Goal: Information Seeking & Learning: Learn about a topic

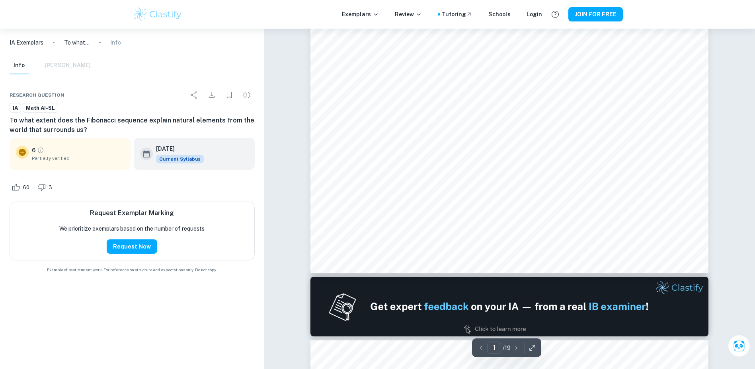
scroll to position [438, 0]
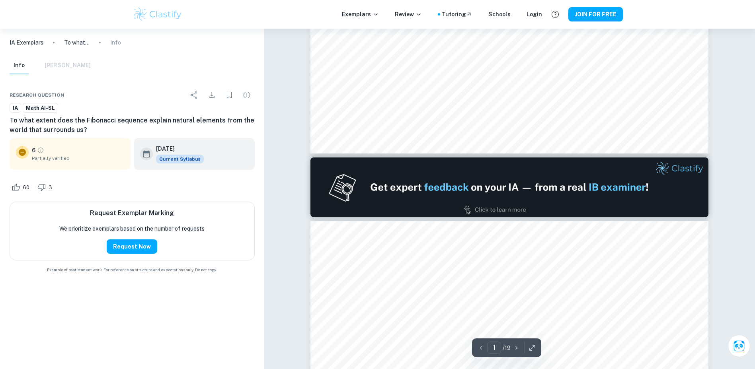
type input "2"
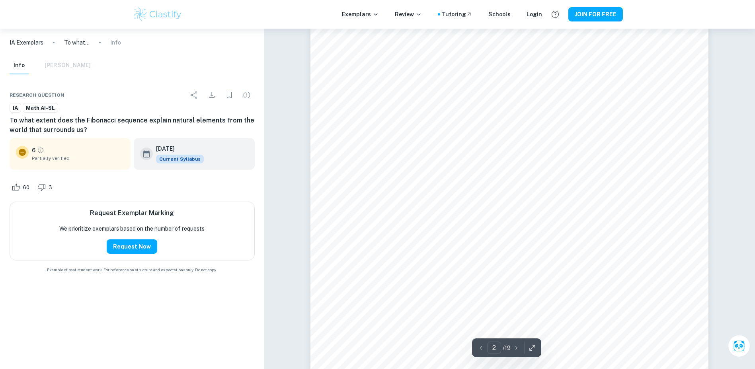
scroll to position [637, 0]
click at [83, 44] on p "To what extent does the Fibonacci sequence explain natural elements from the wo…" at bounding box center [76, 42] width 25 height 9
click at [41, 40] on p "IA Exemplars" at bounding box center [27, 42] width 34 height 9
click at [218, 328] on div "IA Exemplars To what extent does the Fibonacci sequence explain natural element…" at bounding box center [132, 199] width 264 height 341
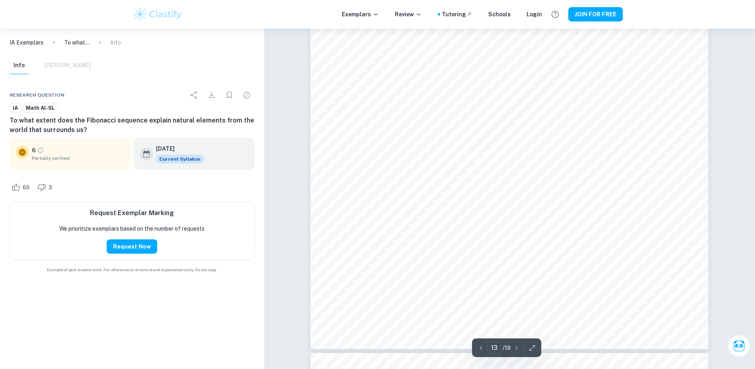
scroll to position [6504, 0]
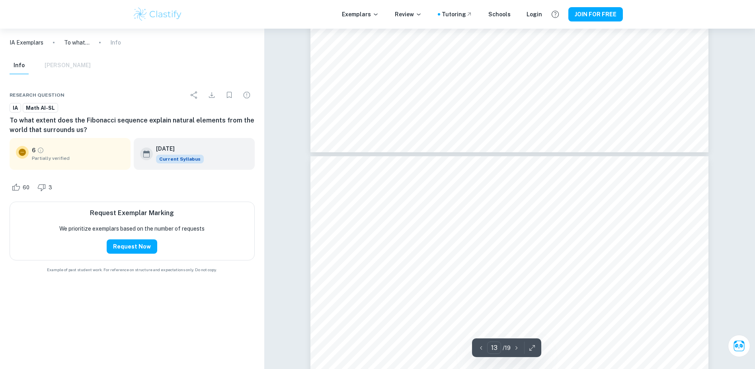
scroll to position [6305, 0]
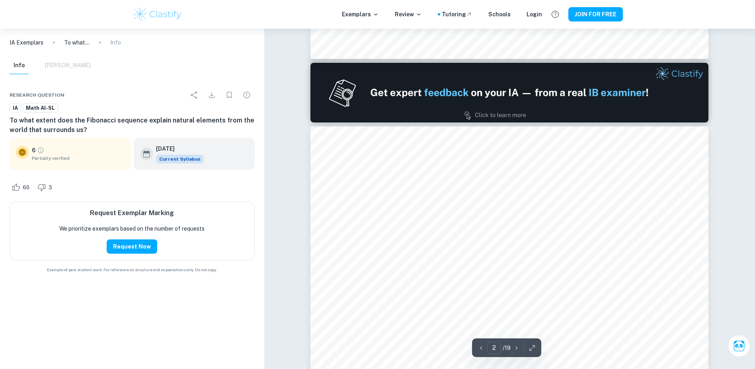
scroll to position [645, 0]
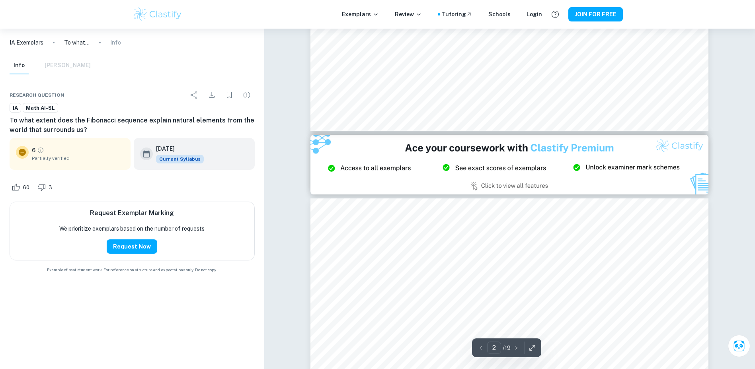
type input "3"
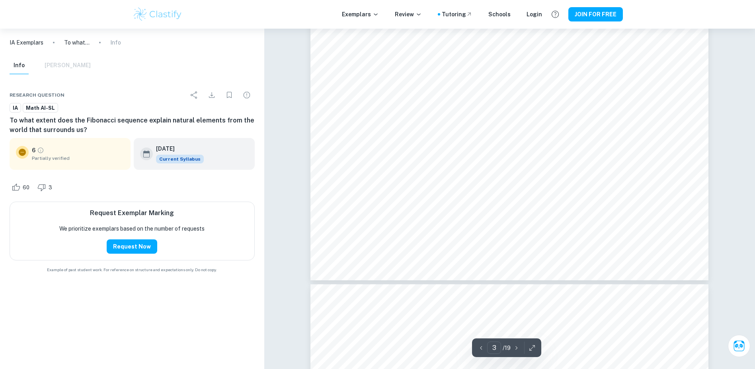
scroll to position [1442, 0]
